Goal: Task Accomplishment & Management: Manage account settings

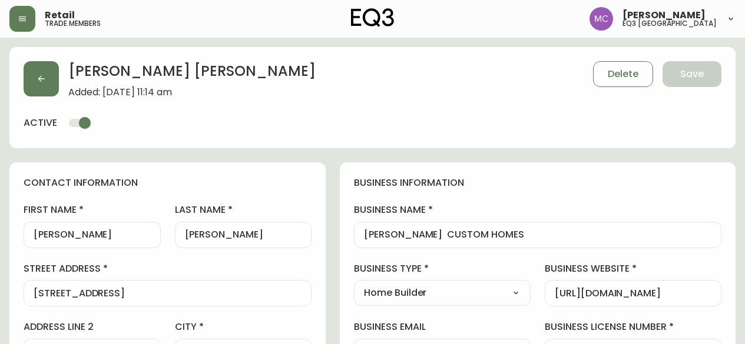
select select "AB"
select select "CA"
select select "CA_EN"
select select "Other"
select select "Home Builder"
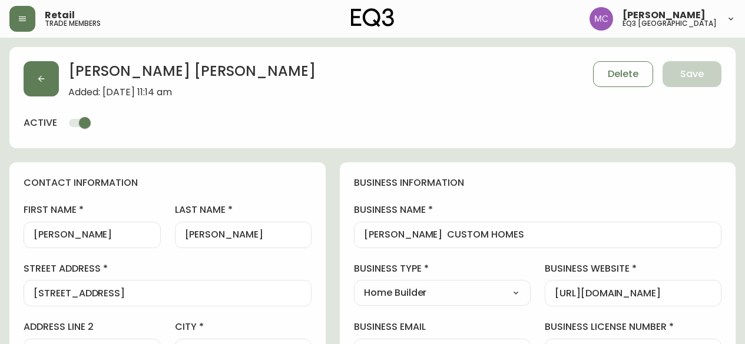
select select "cjw10z96p001r6gs00juufhhe"
select select "false"
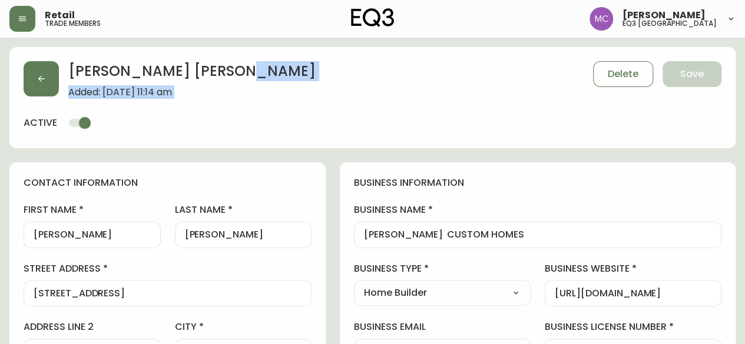
scroll to position [1, 0]
click at [35, 72] on button "button" at bounding box center [41, 78] width 35 height 35
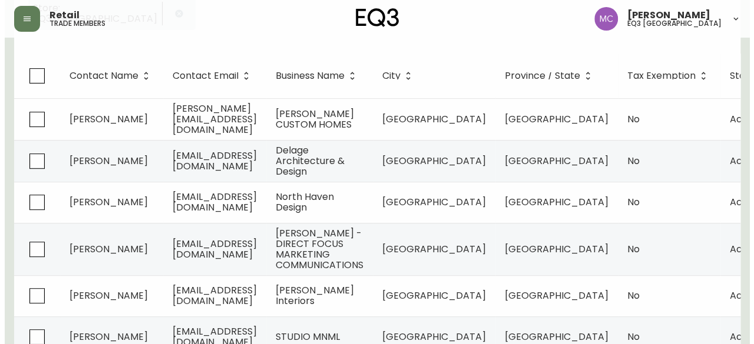
scroll to position [182, 0]
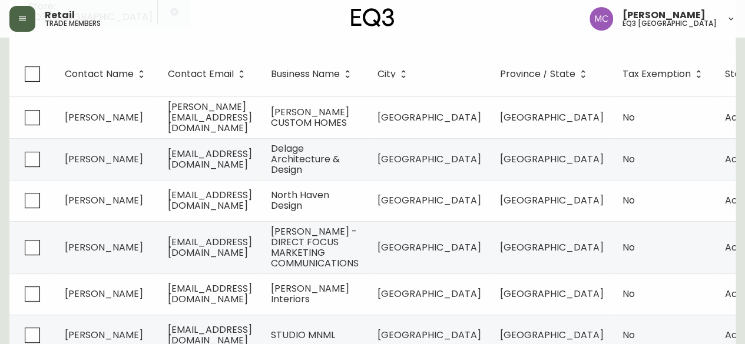
click at [21, 6] on button "button" at bounding box center [22, 19] width 26 height 26
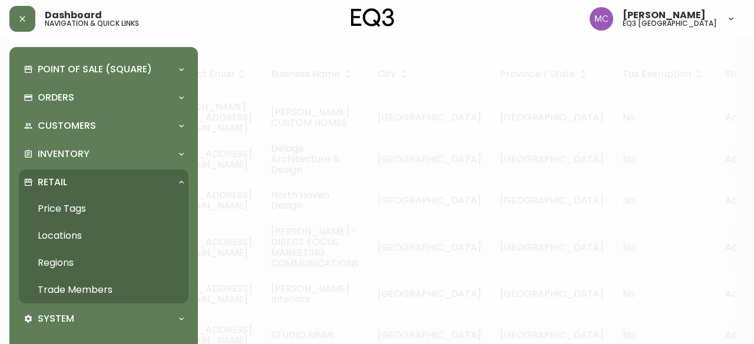
scroll to position [183, 0]
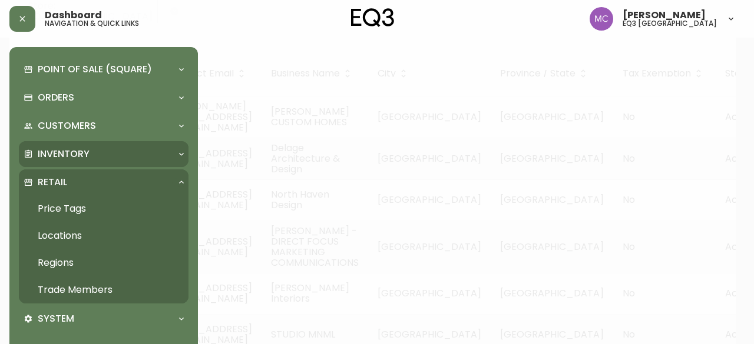
click at [41, 151] on p "Inventory" at bounding box center [64, 154] width 52 height 13
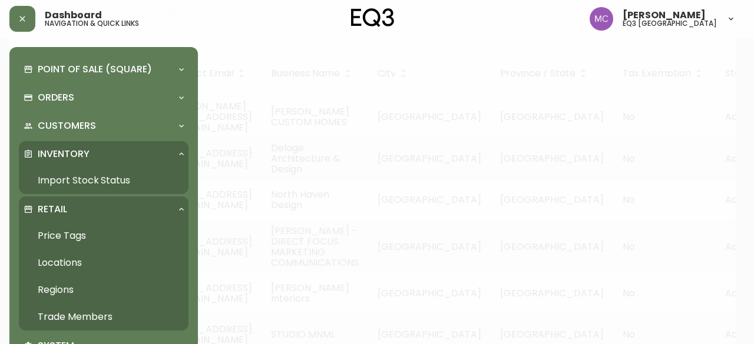
click at [62, 184] on link "Import Stock Status" at bounding box center [104, 180] width 170 height 27
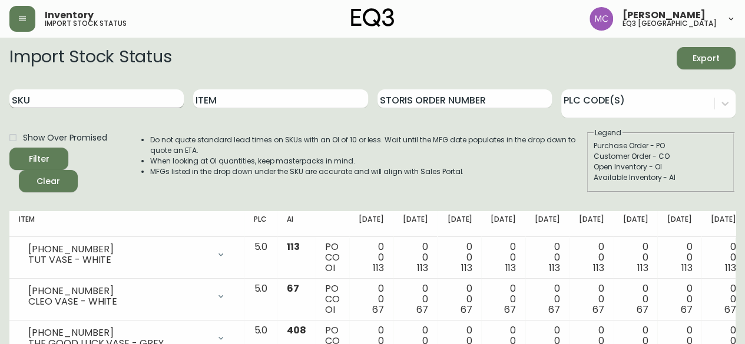
click at [43, 99] on input "SKU" at bounding box center [96, 98] width 174 height 19
paste input "[PHONE_NUMBER]"
type input "[PHONE_NUMBER]"
click at [9, 148] on button "Filter" at bounding box center [38, 159] width 59 height 22
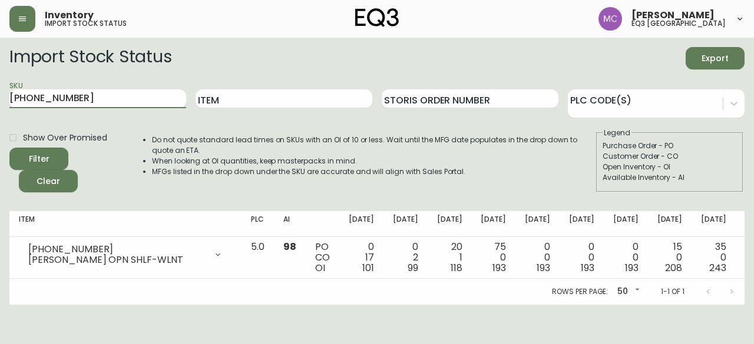
drag, startPoint x: 98, startPoint y: 92, endPoint x: 0, endPoint y: 77, distance: 99.0
click at [0, 77] on main "Import Stock Status Export SKU [PHONE_NUMBER] Item Storis Order Number PLC Code…" at bounding box center [377, 171] width 754 height 267
paste input "[PHONE_NUMBER]"
type input "[PHONE_NUMBER]"
click at [9, 148] on button "Filter" at bounding box center [38, 159] width 59 height 22
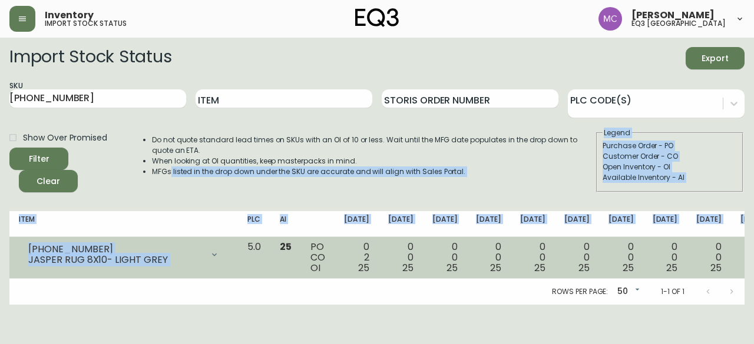
drag, startPoint x: 172, startPoint y: 193, endPoint x: 233, endPoint y: 277, distance: 103.6
click at [233, 277] on div "Import Stock Status Export SKU [PHONE_NUMBER] Item Storis Order Number PLC Code…" at bounding box center [376, 176] width 735 height 258
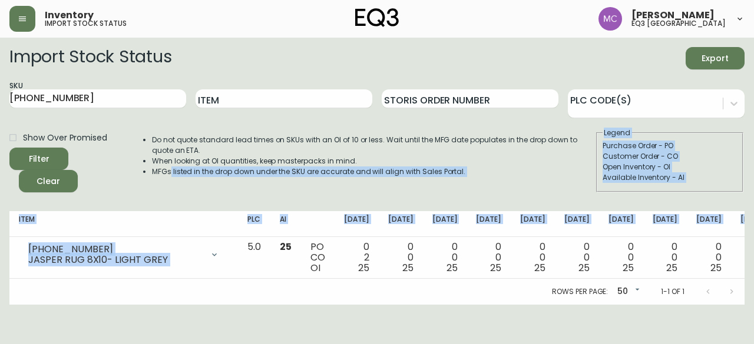
click at [744, 188] on main "Import Stock Status Export SKU [PHONE_NUMBER] Item Storis Order Number PLC Code…" at bounding box center [377, 171] width 754 height 267
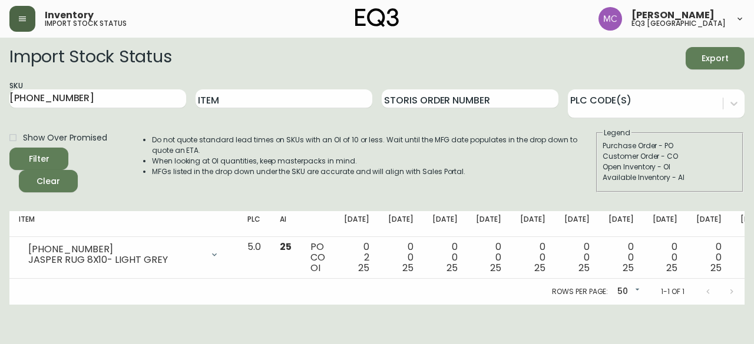
click at [19, 19] on icon "button" at bounding box center [22, 18] width 9 height 9
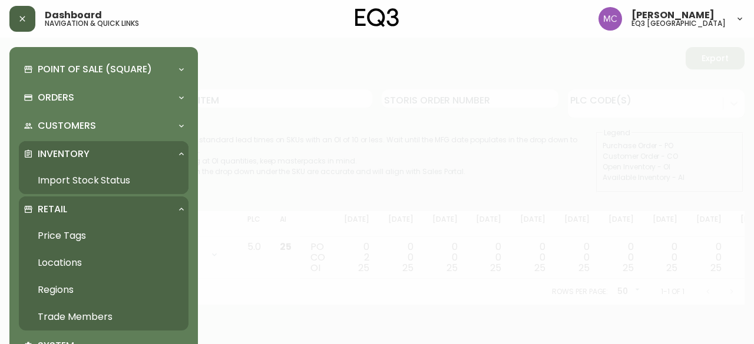
click at [84, 316] on link "Trade Members" at bounding box center [104, 317] width 170 height 27
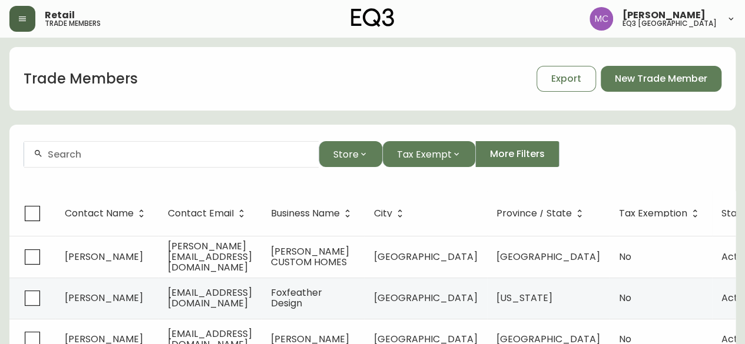
click at [103, 158] on input "text" at bounding box center [178, 154] width 261 height 11
click at [144, 155] on input "[PERSON_NAME]" at bounding box center [178, 154] width 261 height 11
click at [73, 153] on input "[PERSON_NAME]" at bounding box center [178, 154] width 261 height 11
drag, startPoint x: 72, startPoint y: 152, endPoint x: 32, endPoint y: 154, distance: 40.1
click at [32, 154] on div "[PERSON_NAME]" at bounding box center [171, 154] width 294 height 26
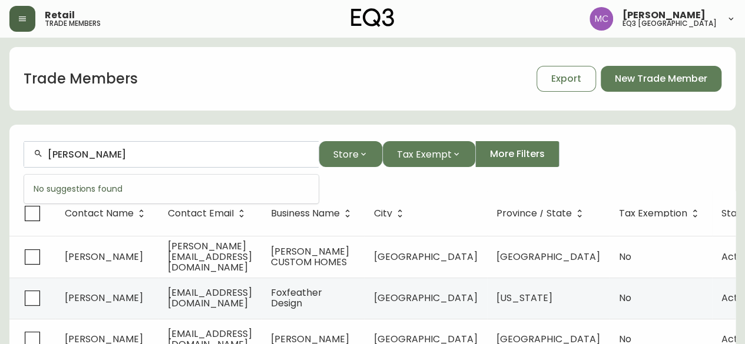
drag, startPoint x: 70, startPoint y: 152, endPoint x: 40, endPoint y: 153, distance: 30.0
click at [40, 153] on div "[PERSON_NAME]" at bounding box center [171, 154] width 294 height 26
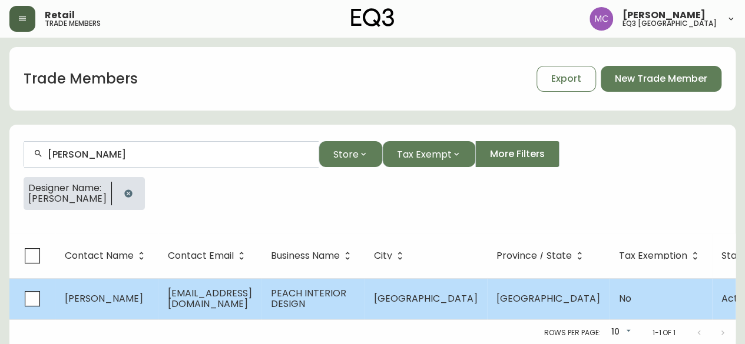
type input "[PERSON_NAME]"
click at [101, 300] on span "[PERSON_NAME]" at bounding box center [104, 299] width 78 height 14
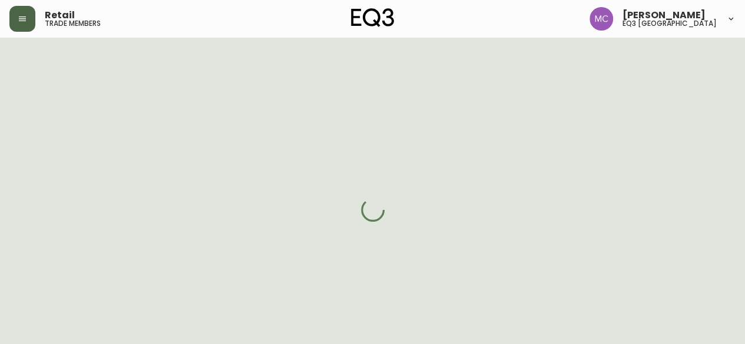
select select "BC"
select select "CA"
select select "CA_EN"
select select "Other"
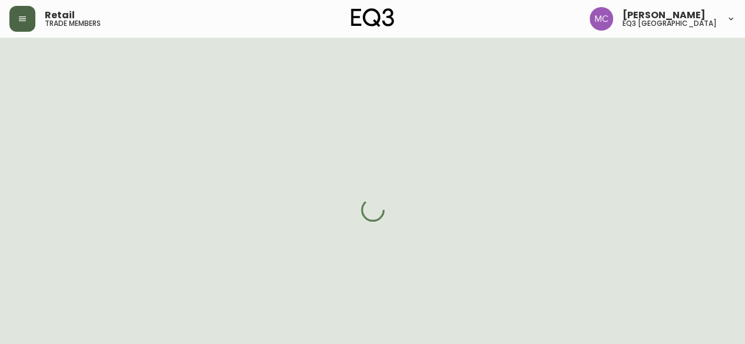
select select "false"
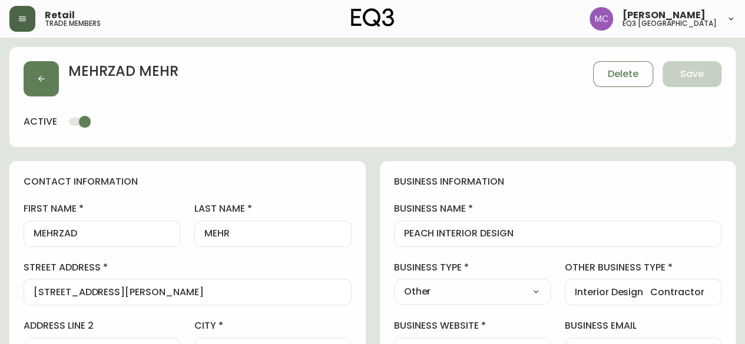
type input "EQ3 [GEOGRAPHIC_DATA]"
select select "cjw10z96p001r6gs00juufhhe"
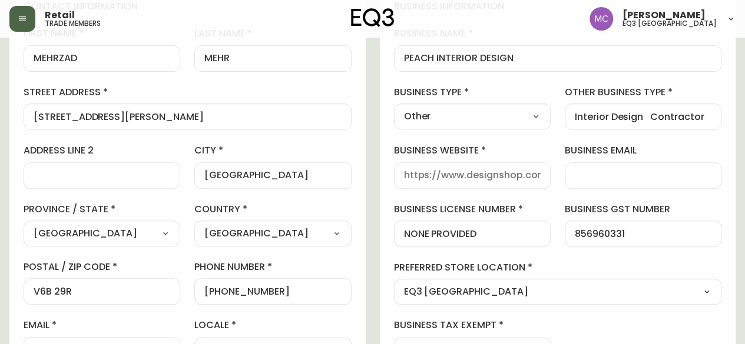
scroll to position [179, 0]
